Goal: Information Seeking & Learning: Learn about a topic

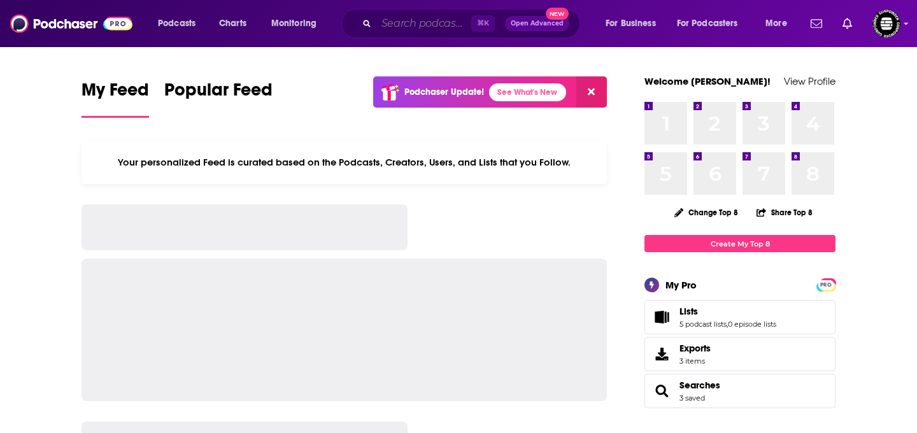
click at [434, 27] on input "Search podcasts, credits, & more..." at bounding box center [423, 23] width 95 height 20
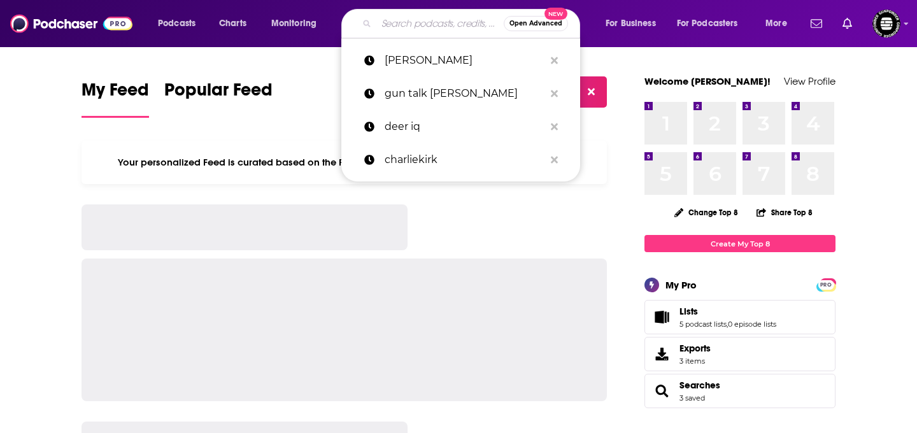
paste input "Sub Par"
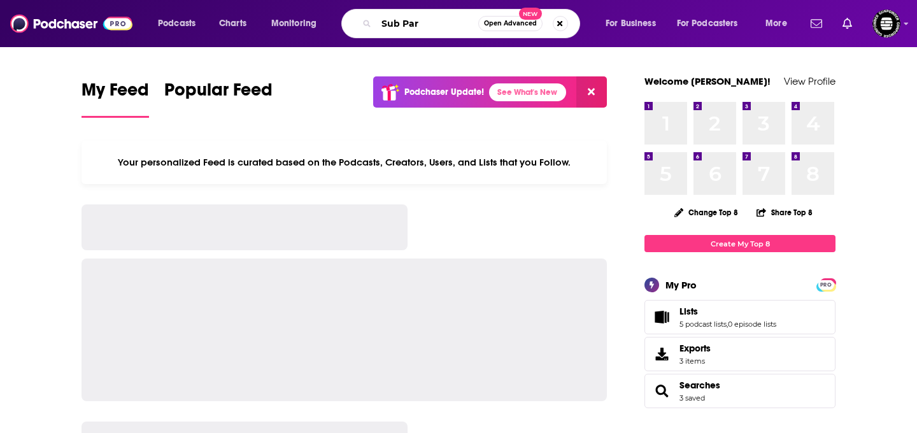
type input "Sub Par"
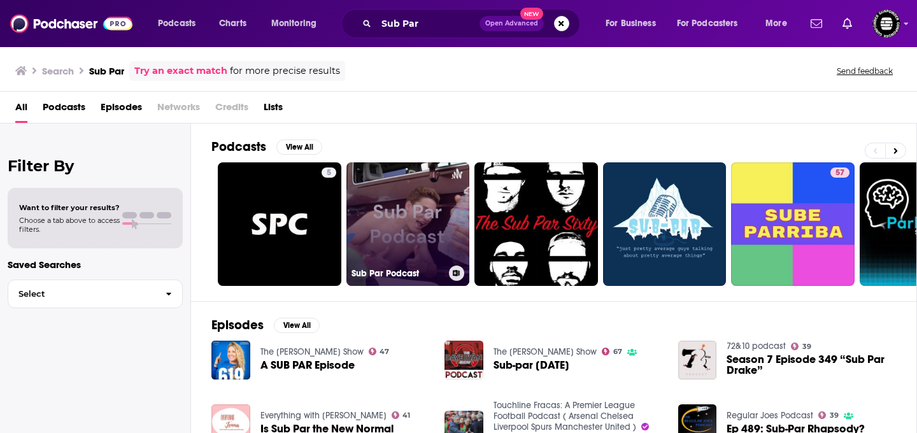
click at [390, 204] on link "Sub Par Podcast" at bounding box center [408, 224] width 124 height 124
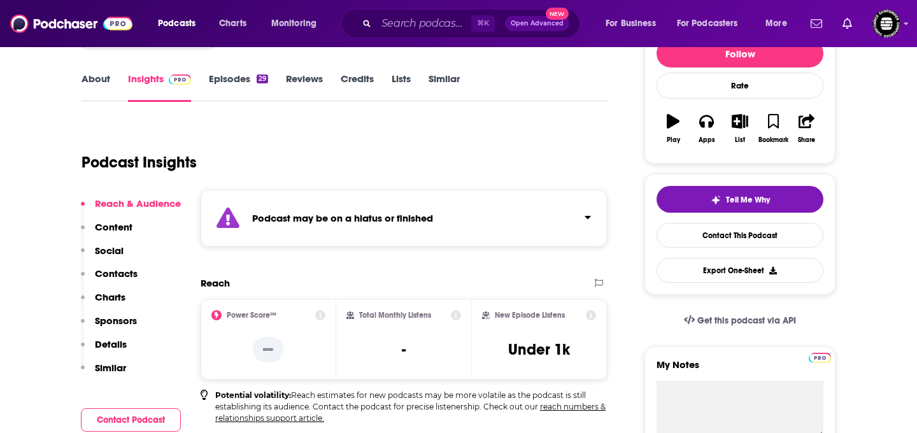
scroll to position [166, 0]
